Goal: Task Accomplishment & Management: Use online tool/utility

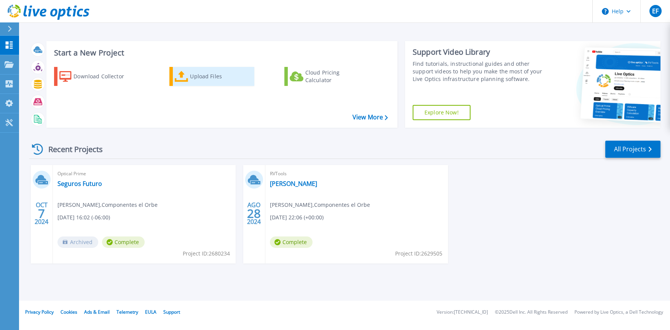
click at [207, 76] on div "Upload Files" at bounding box center [220, 76] width 61 height 15
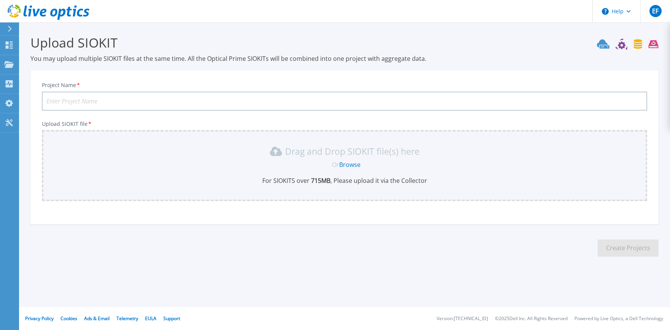
click at [141, 94] on input "Project Name *" at bounding box center [344, 101] width 605 height 19
type input "a"
type input "A"
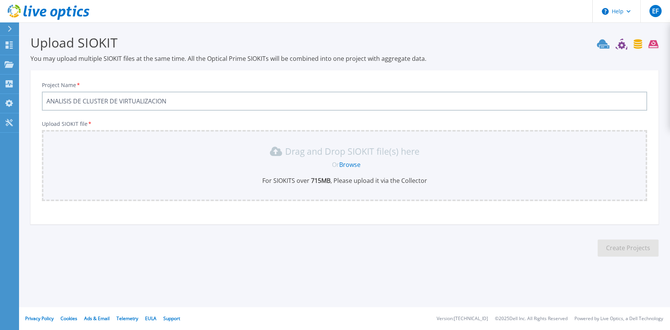
type input "ANALISIS DE CLUSTER DE VIRTUALIZACION"
click at [309, 175] on div "Drag and Drop SIOKIT file(s) here Or Browse For SIOKITS over 715 MB , Please up…" at bounding box center [344, 165] width 596 height 40
click at [358, 158] on div "Drag and Drop SIOKIT file(s) here Or Browse For SIOKITS over 715 MB , Please up…" at bounding box center [344, 165] width 596 height 40
click at [352, 162] on link "Browse" at bounding box center [349, 165] width 21 height 8
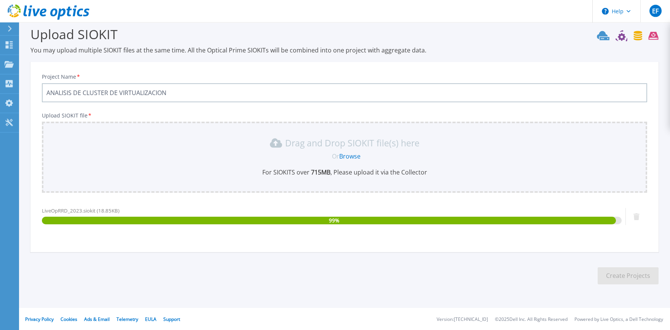
scroll to position [8, 0]
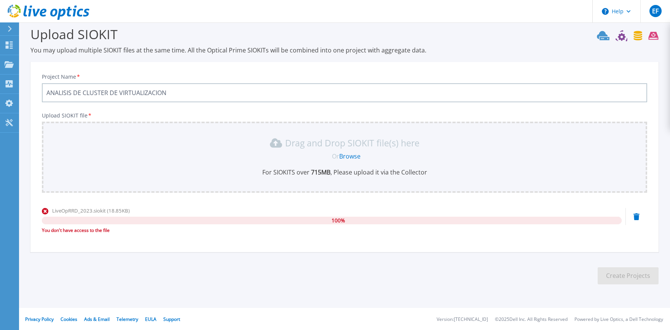
click at [641, 220] on div "LiveOpRRD_2023.siokit (18.85KB) 100 % You don't have access to the file" at bounding box center [344, 223] width 605 height 32
click at [637, 216] on icon at bounding box center [636, 217] width 6 height 7
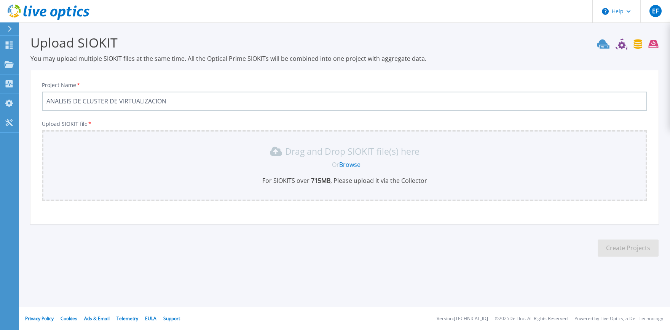
click at [357, 165] on link "Browse" at bounding box center [349, 165] width 21 height 8
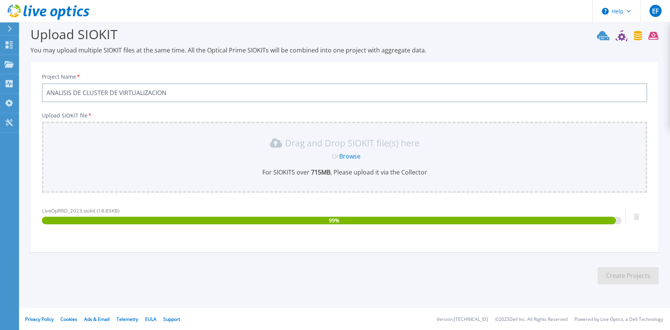
scroll to position [8, 0]
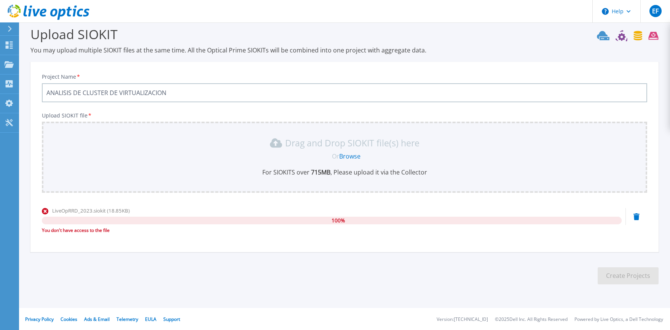
click at [641, 219] on div "LiveOpRRD_2023.siokit (18.85KB) 100 % You don't have access to the file" at bounding box center [344, 223] width 605 height 32
click at [639, 217] on icon at bounding box center [636, 217] width 6 height 7
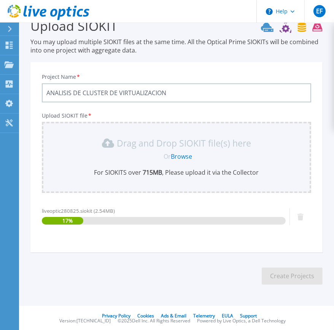
scroll to position [17, 0]
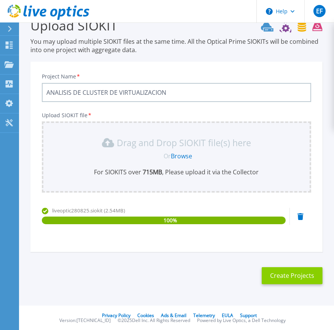
click at [277, 280] on button "Create Projects" at bounding box center [292, 275] width 61 height 17
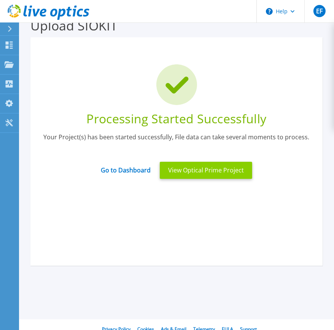
click at [222, 169] on button "View Optical Prime Project" at bounding box center [206, 170] width 92 height 17
